Goal: Navigation & Orientation: Find specific page/section

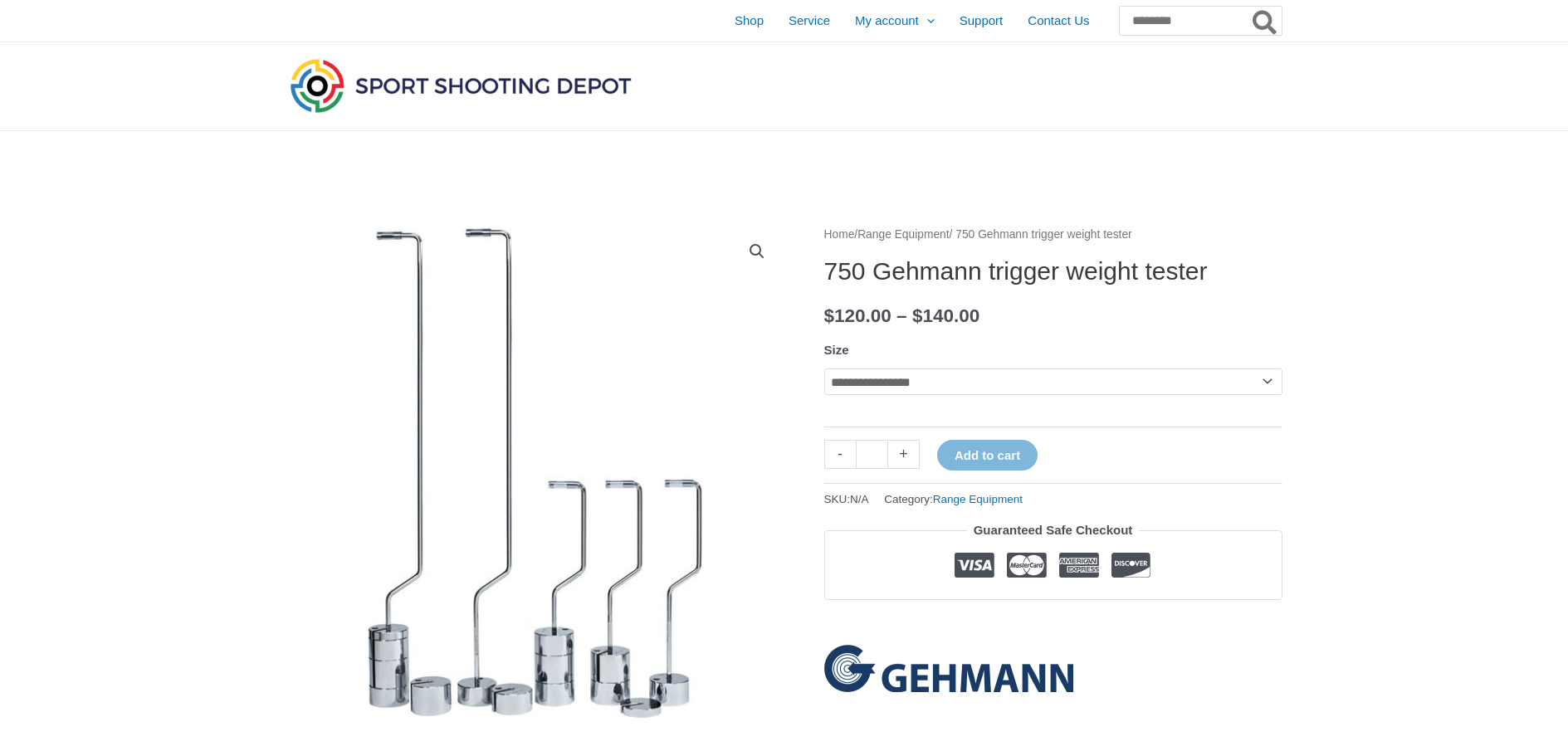
click at [462, 234] on img at bounding box center [535, 473] width 498 height 498
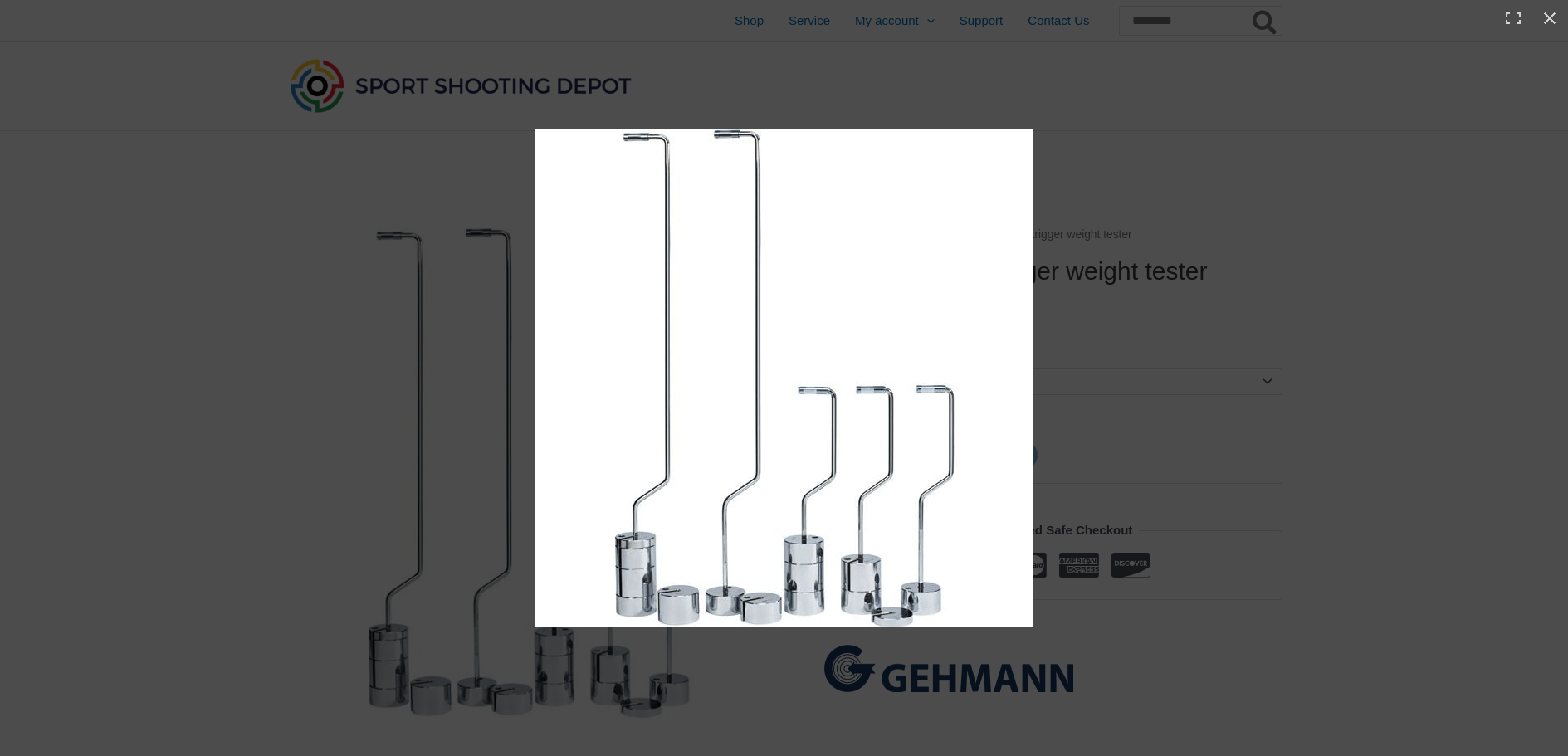
click at [657, 146] on img at bounding box center [784, 378] width 498 height 498
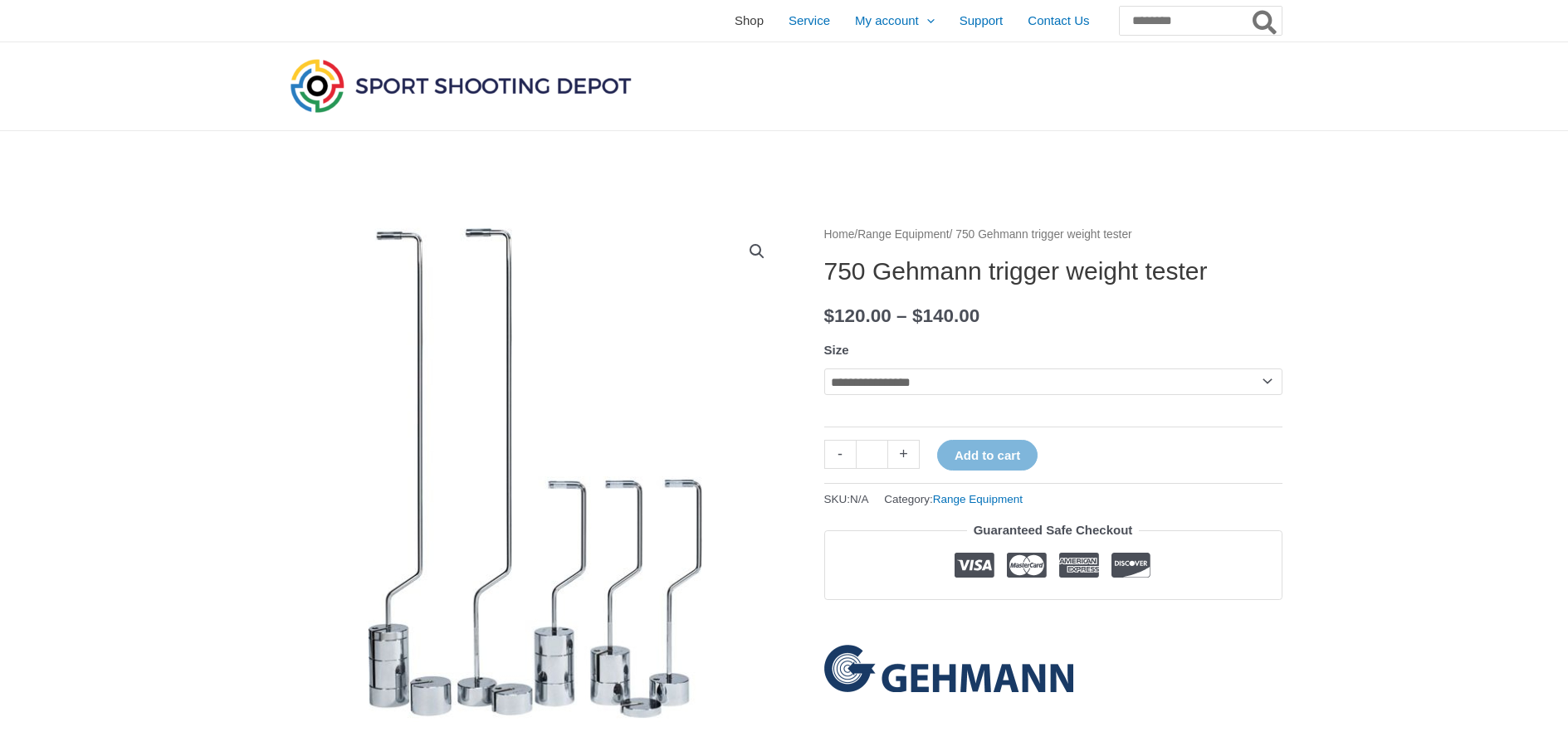
click at [734, 16] on span "Shop" at bounding box center [748, 21] width 29 height 42
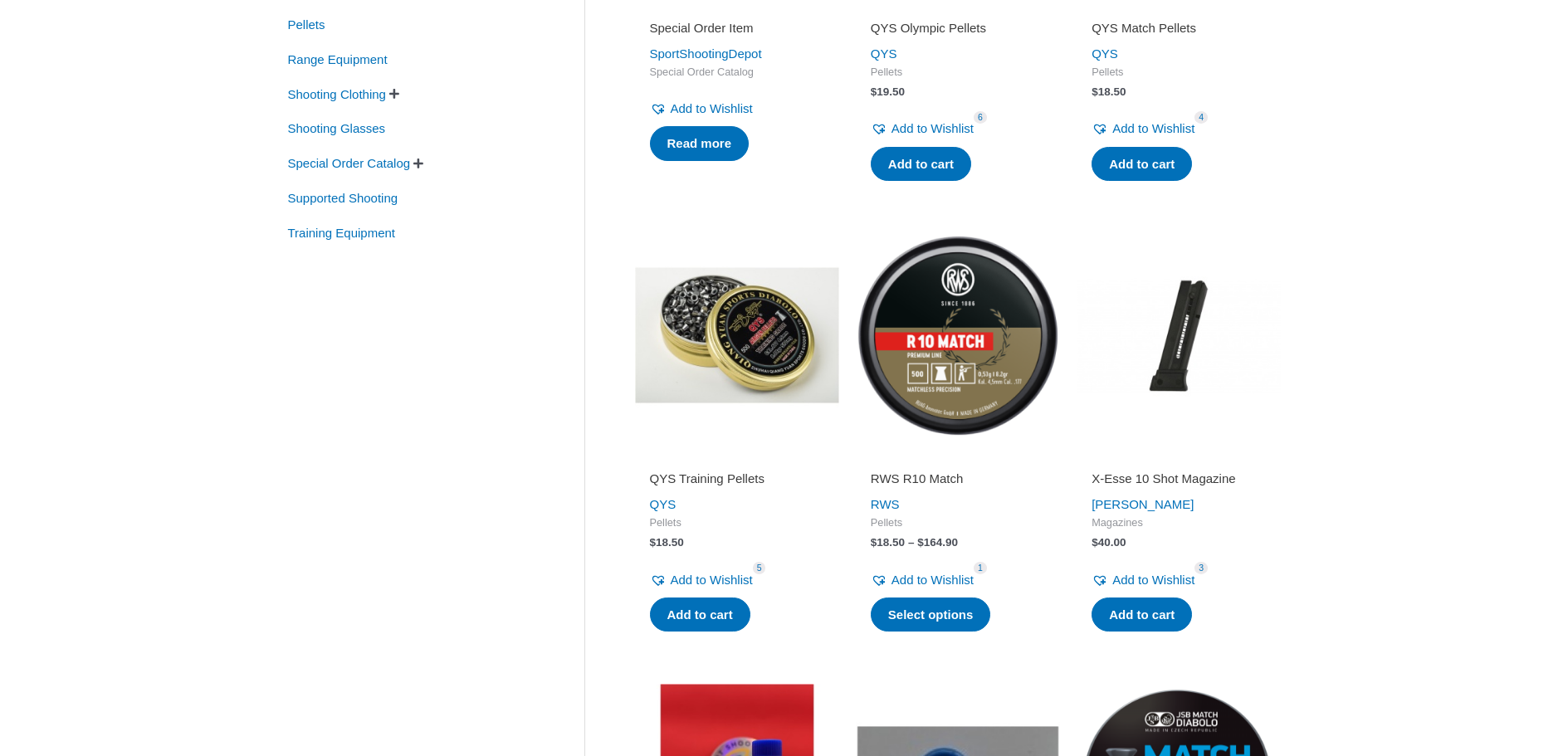
scroll to position [332, 0]
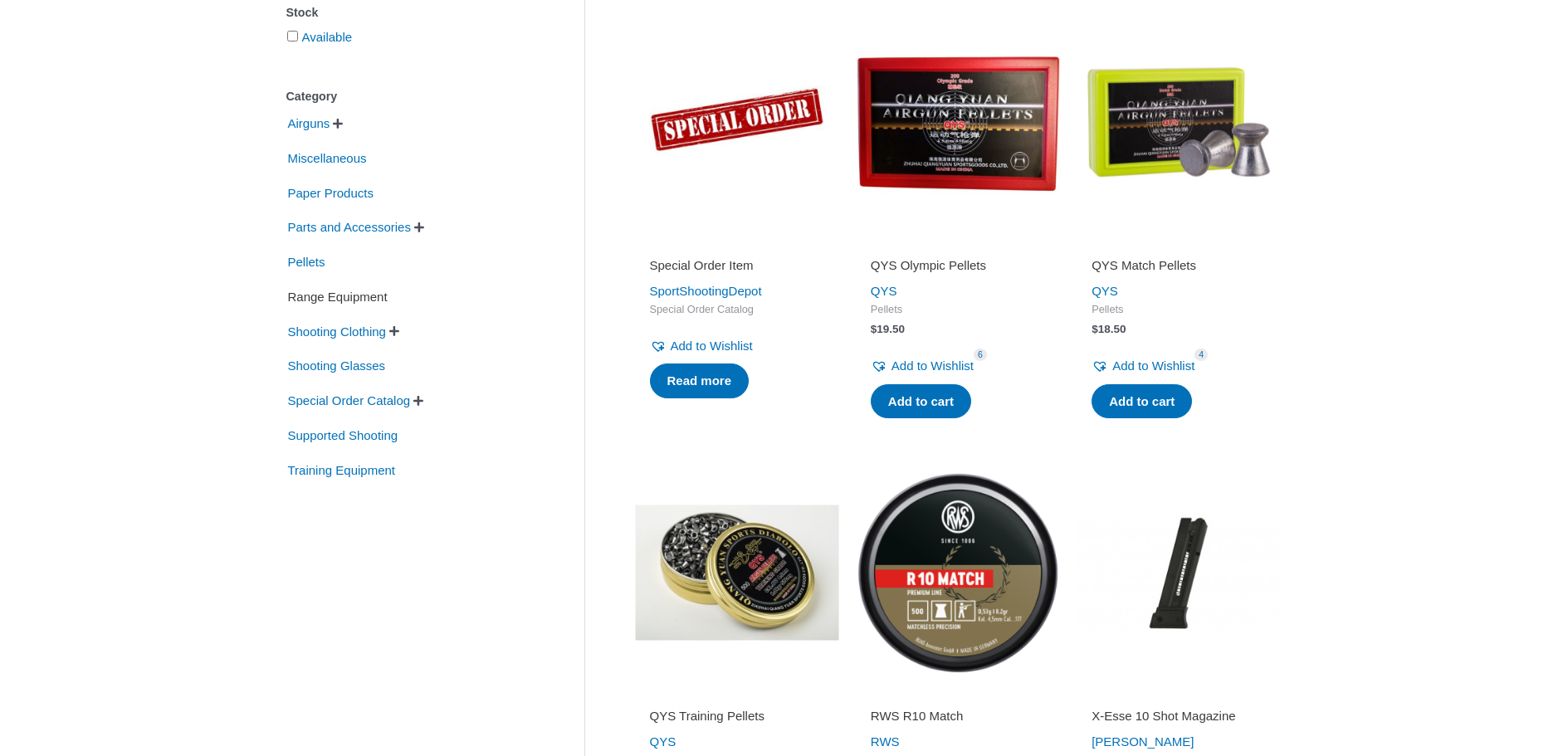
click at [335, 295] on span "Range Equipment" at bounding box center [337, 297] width 103 height 28
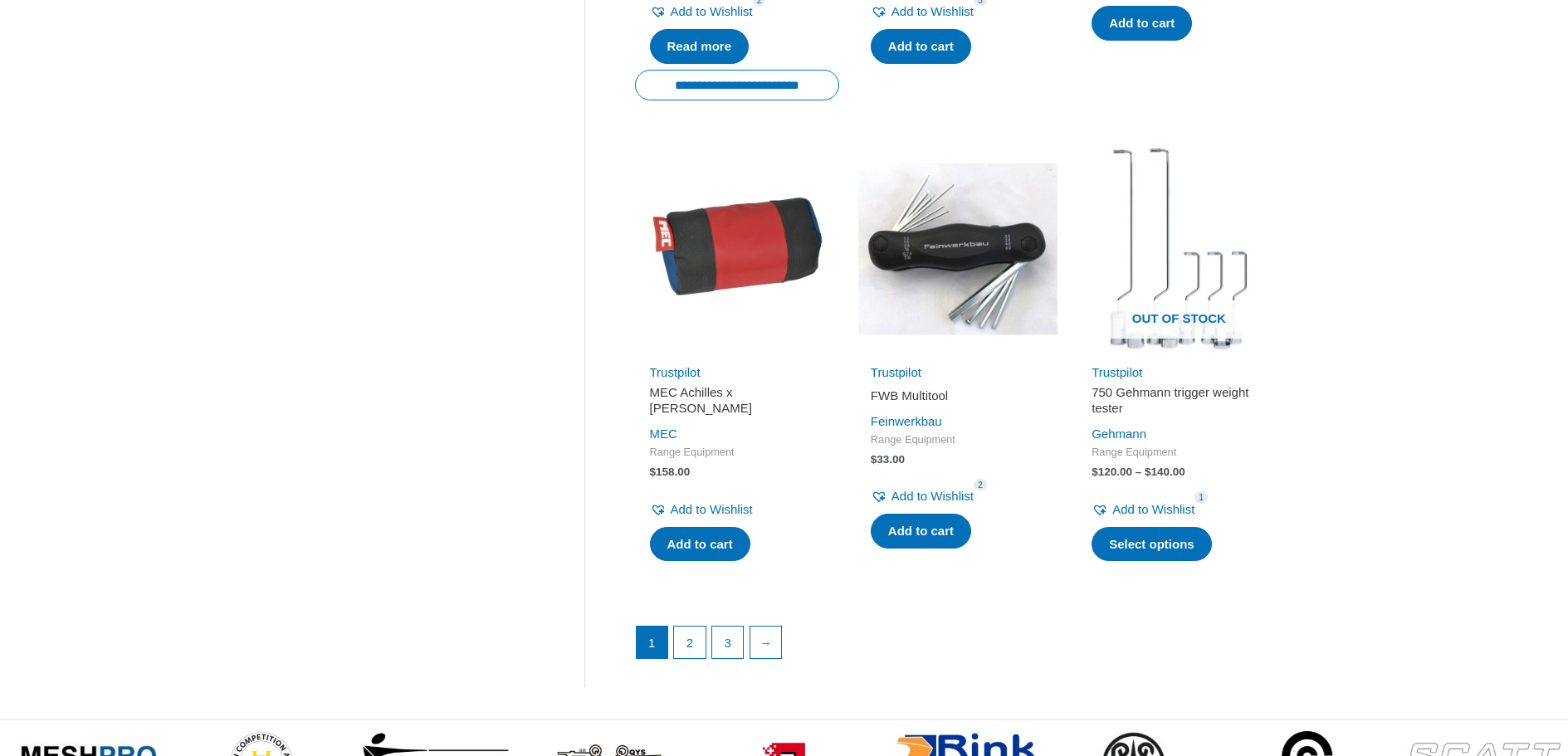
scroll to position [2158, 0]
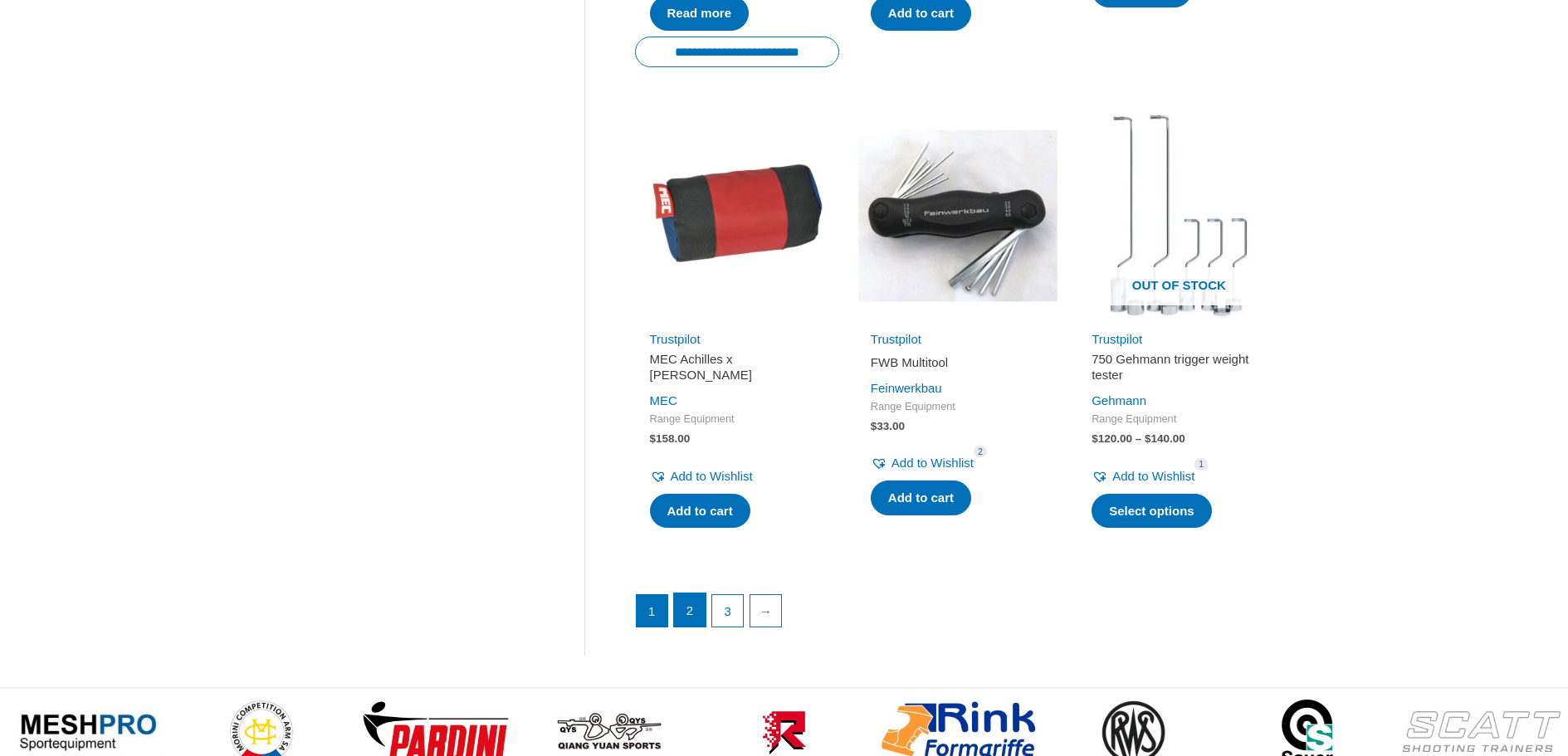
click at [684, 610] on link "2" at bounding box center [690, 610] width 31 height 33
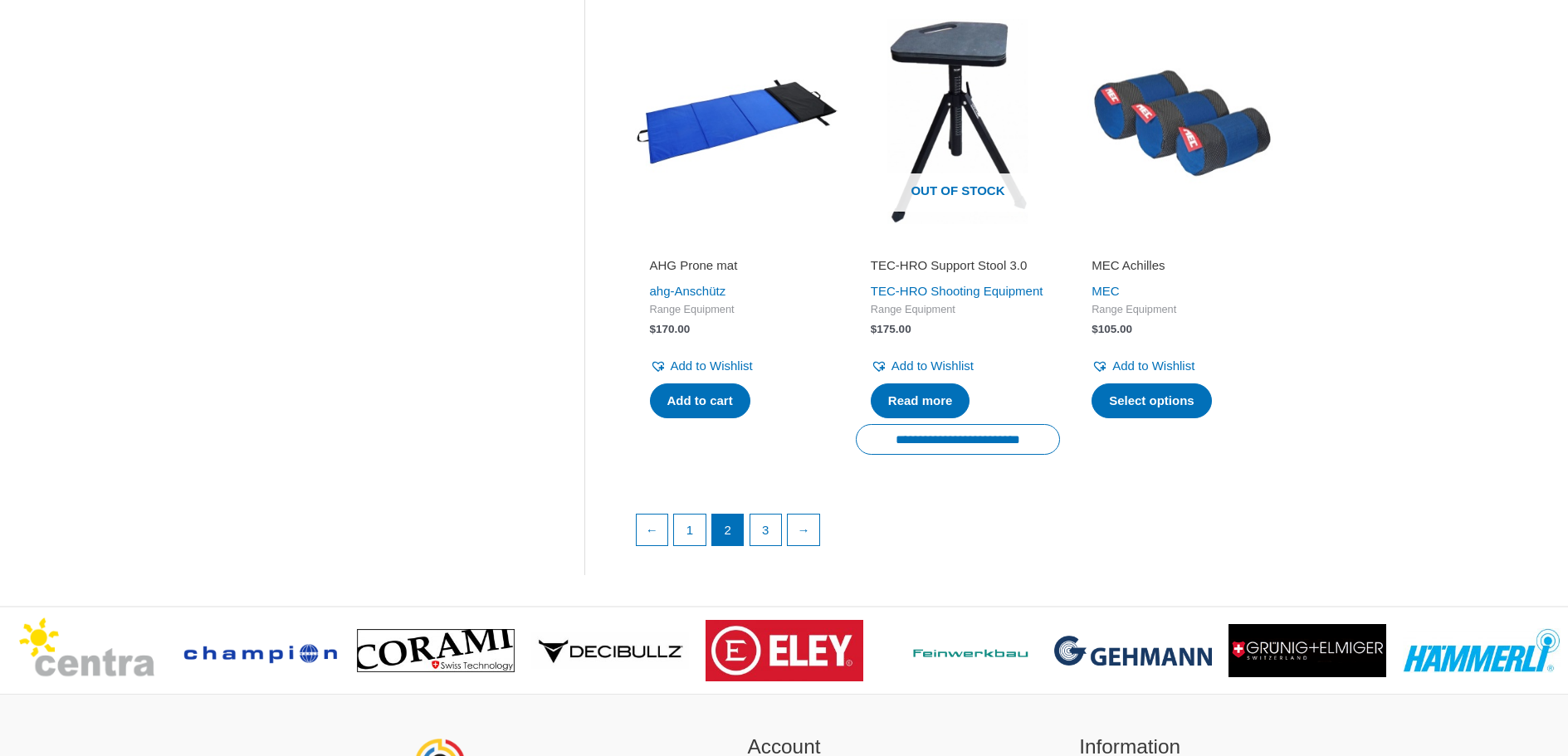
scroll to position [2324, 0]
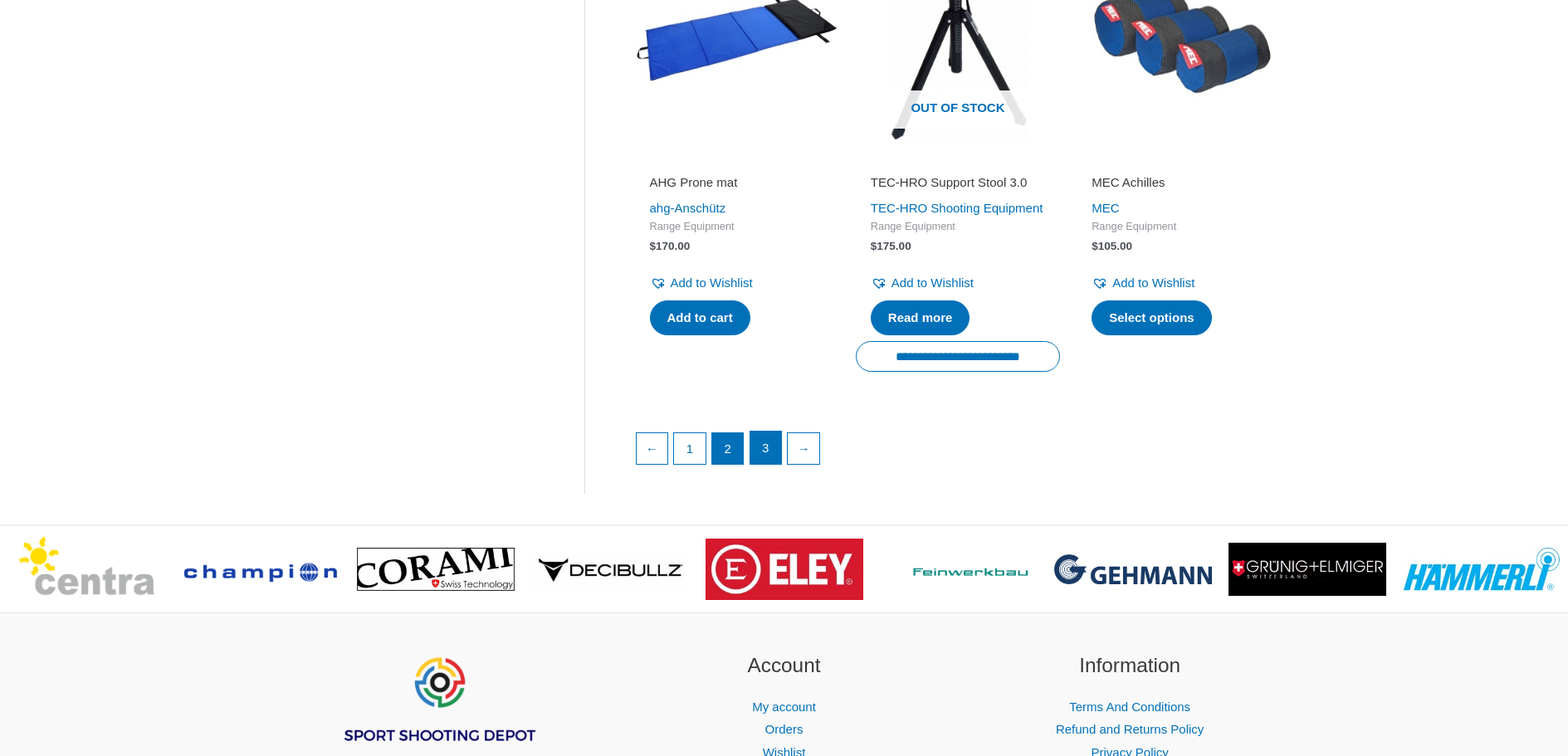
click at [767, 465] on link "3" at bounding box center [766, 448] width 31 height 33
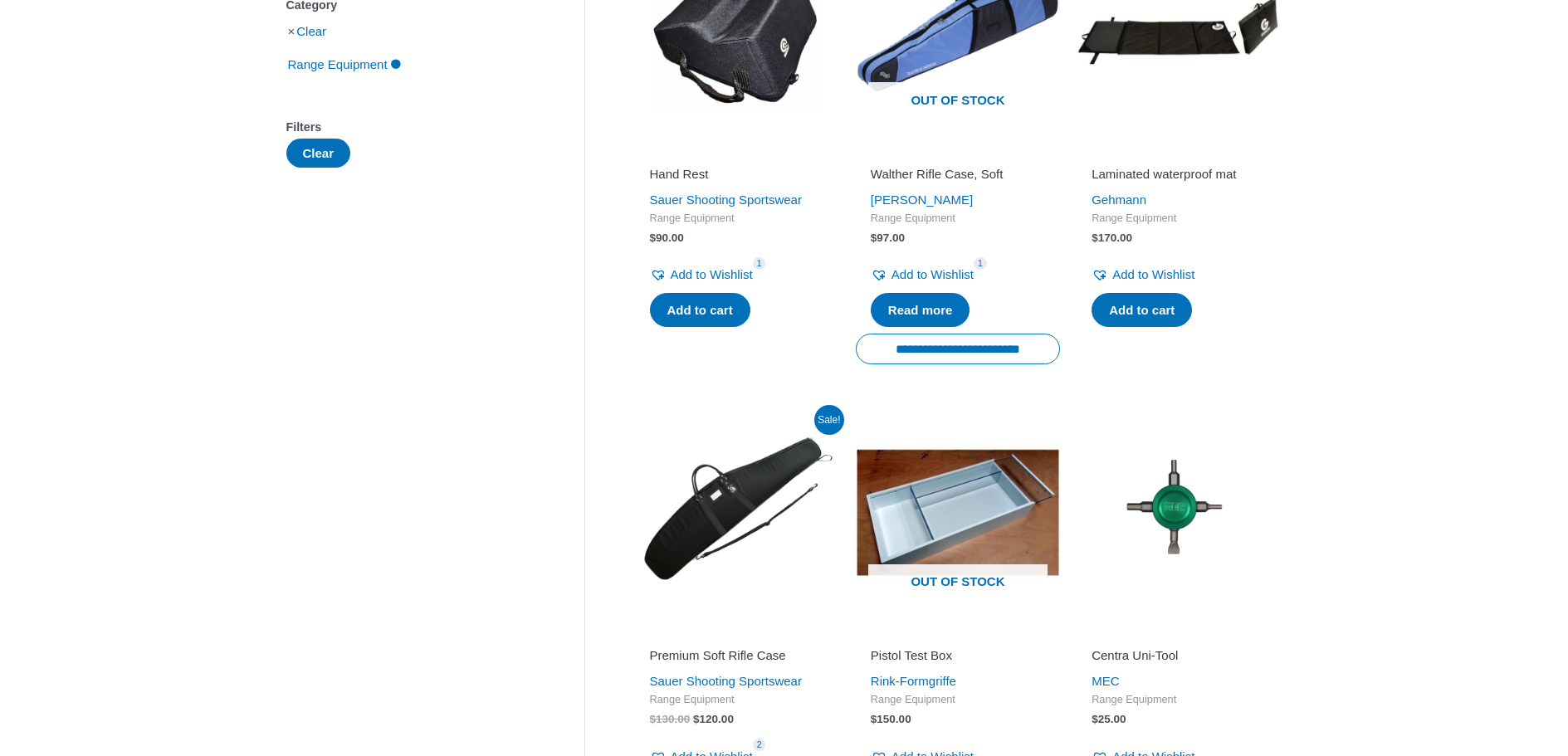
scroll to position [415, 0]
